Goal: Information Seeking & Learning: Find specific page/section

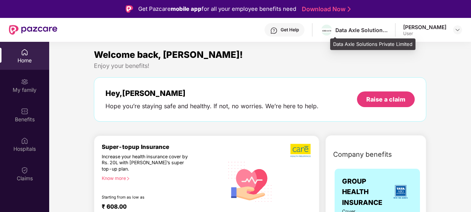
click at [365, 26] on div "Data Axle Solutions Private Limited" at bounding box center [361, 29] width 52 height 7
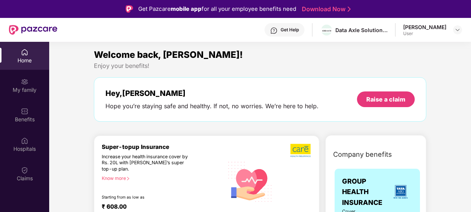
click at [293, 27] on div "Get Help" at bounding box center [289, 30] width 18 height 6
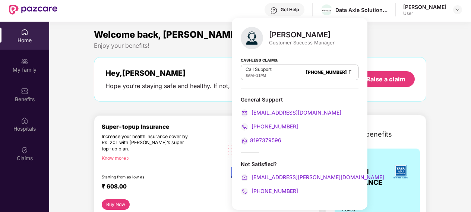
scroll to position [27, 0]
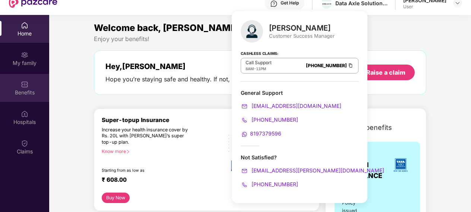
click at [8, 89] on div "Benefits" at bounding box center [24, 92] width 49 height 7
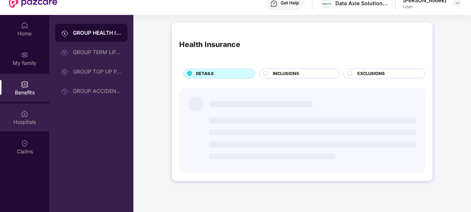
click at [22, 110] on img at bounding box center [24, 113] width 7 height 7
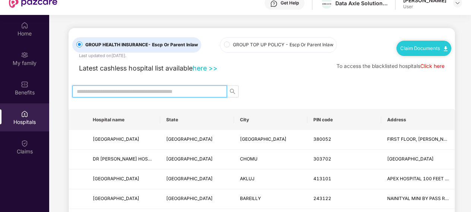
click at [161, 92] on input "text" at bounding box center [147, 91] width 140 height 8
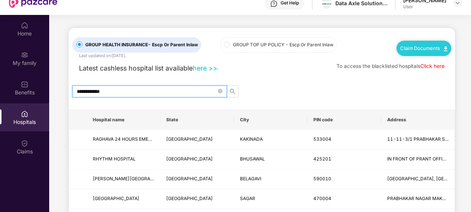
type input "**********"
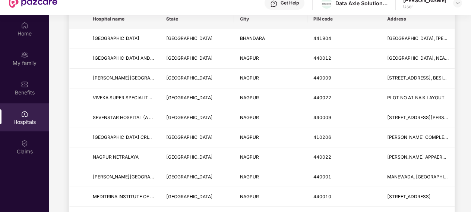
scroll to position [101, 0]
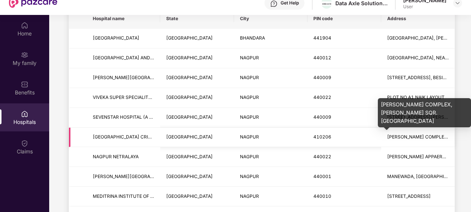
type input "******"
click at [417, 135] on span "[PERSON_NAME] COMPLEX, [PERSON_NAME] SQR.[GEOGRAPHIC_DATA]" at bounding box center [465, 137] width 157 height 6
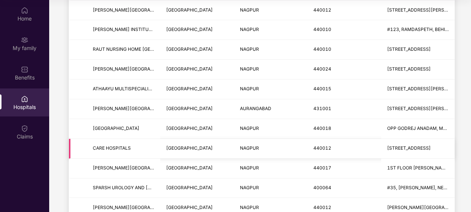
scroll to position [38, 0]
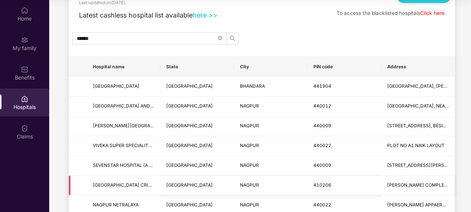
click at [144, 184] on span "[GEOGRAPHIC_DATA] CRITICAL CARE HOSPITAL AND [MEDICAL_DATA]" at bounding box center [169, 185] width 153 height 6
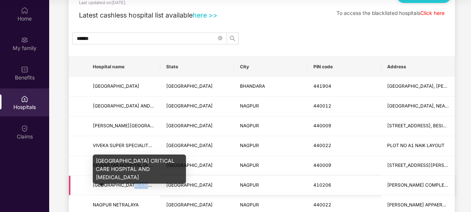
click at [144, 184] on span "[GEOGRAPHIC_DATA] CRITICAL CARE HOSPITAL AND [MEDICAL_DATA]" at bounding box center [169, 185] width 153 height 6
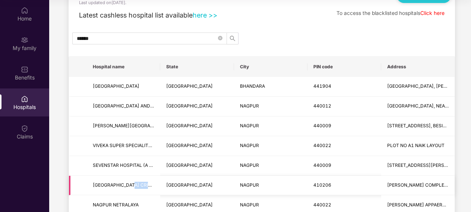
click at [139, 185] on span "[GEOGRAPHIC_DATA] CRITICAL CARE HOSPITAL AND [MEDICAL_DATA]" at bounding box center [169, 185] width 153 height 6
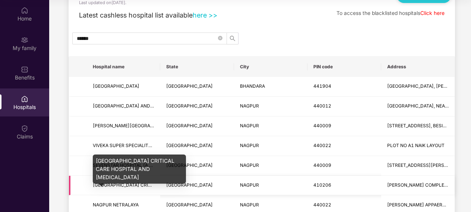
click at [139, 185] on span "[GEOGRAPHIC_DATA] CRITICAL CARE HOSPITAL AND [MEDICAL_DATA]" at bounding box center [169, 185] width 153 height 6
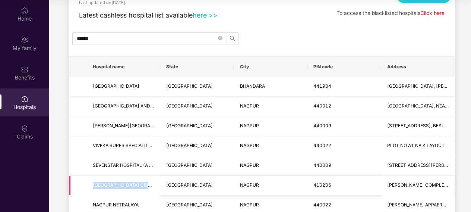
drag, startPoint x: 93, startPoint y: 184, endPoint x: 155, endPoint y: 182, distance: 61.5
click at [155, 182] on td "[GEOGRAPHIC_DATA] CRITICAL CARE HOSPITAL AND [MEDICAL_DATA]" at bounding box center [123, 185] width 73 height 20
copy span "[GEOGRAPHIC_DATA] CRITICAL"
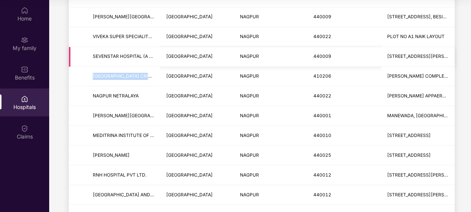
scroll to position [0, 0]
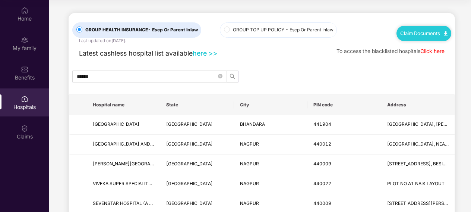
click at [418, 32] on link "Claim Documents" at bounding box center [423, 33] width 47 height 6
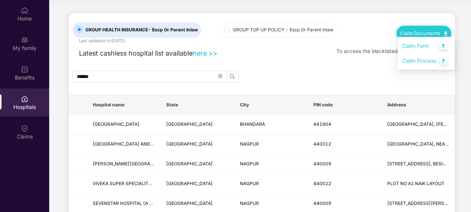
click at [424, 50] on link "Claim Form" at bounding box center [426, 46] width 48 height 16
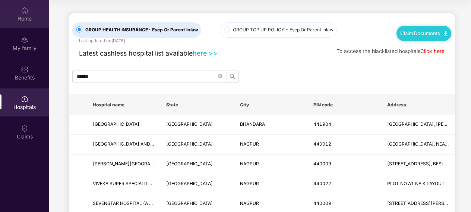
click at [21, 13] on img at bounding box center [24, 10] width 7 height 7
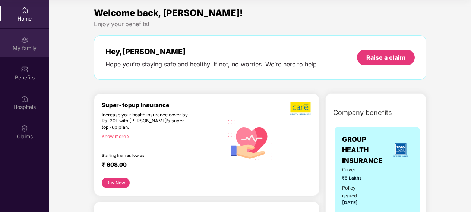
click at [26, 42] on img at bounding box center [24, 39] width 7 height 7
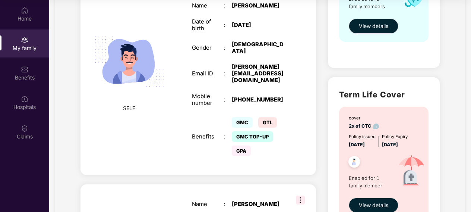
scroll to position [153, 0]
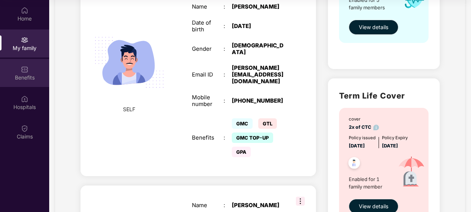
click at [23, 74] on div "Benefits" at bounding box center [24, 77] width 49 height 7
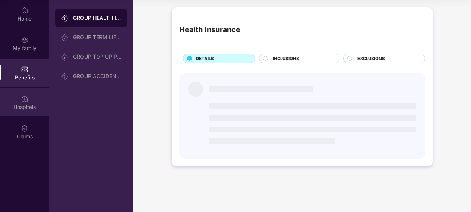
click at [25, 97] on img at bounding box center [24, 98] width 7 height 7
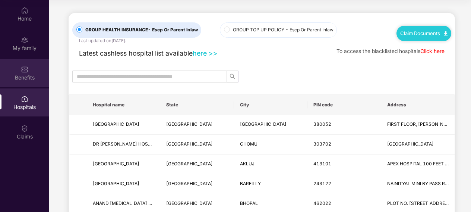
click at [23, 71] on img at bounding box center [24, 69] width 7 height 7
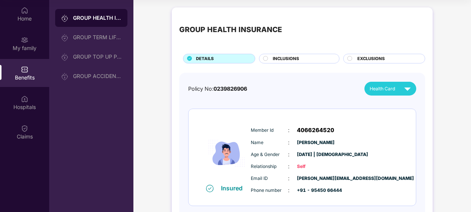
click at [90, 16] on div "GROUP HEALTH INSURANCE" at bounding box center [97, 17] width 48 height 7
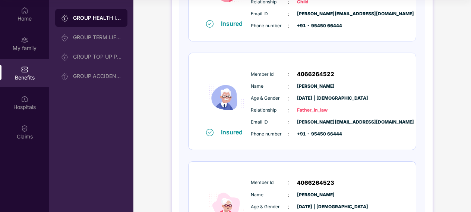
scroll to position [385, 0]
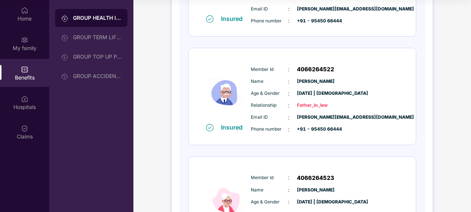
click at [261, 130] on span "Phone number" at bounding box center [269, 129] width 37 height 7
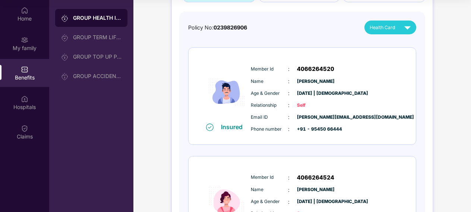
scroll to position [0, 0]
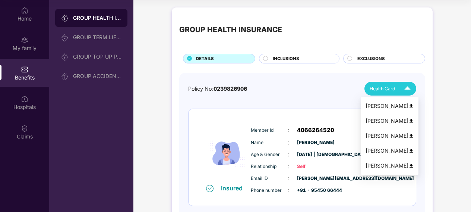
click at [411, 88] on img at bounding box center [407, 88] width 13 height 13
click at [413, 153] on img at bounding box center [411, 151] width 6 height 6
